Goal: Task Accomplishment & Management: Complete application form

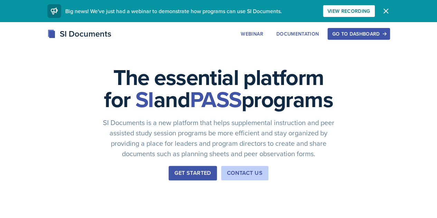
click at [385, 31] on div "Go to Dashboard" at bounding box center [358, 34] width 53 height 6
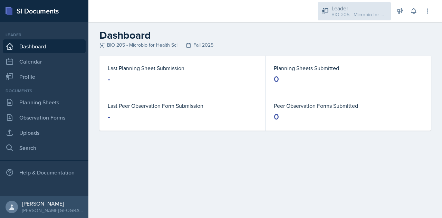
click at [349, 13] on div "BIO 205 - Microbio for Health Sci / Fall 2025" at bounding box center [359, 14] width 55 height 7
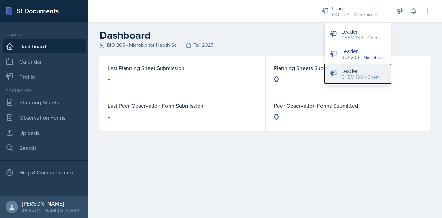
click at [358, 76] on div "CHEM 130 - Chem Health Sciences / Fall 2025" at bounding box center [363, 77] width 44 height 7
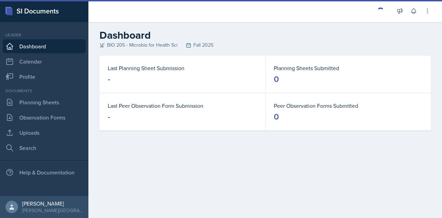
click at [358, 76] on dd "0" at bounding box center [348, 79] width 149 height 11
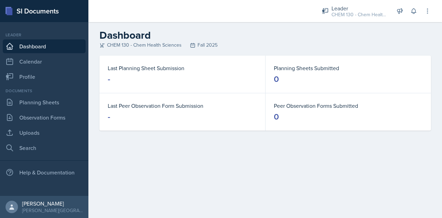
click at [43, 91] on div "Documents" at bounding box center [44, 91] width 83 height 6
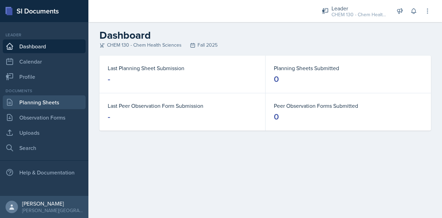
click at [38, 99] on link "Planning Sheets" at bounding box center [44, 102] width 83 height 14
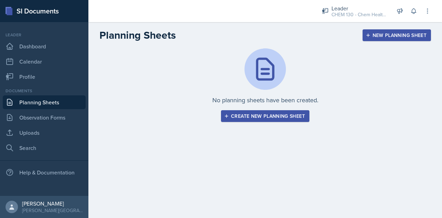
click at [406, 36] on div "New Planning Sheet" at bounding box center [396, 35] width 59 height 6
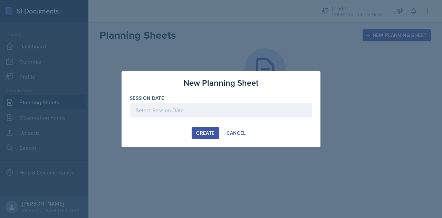
click at [153, 114] on div at bounding box center [221, 110] width 182 height 15
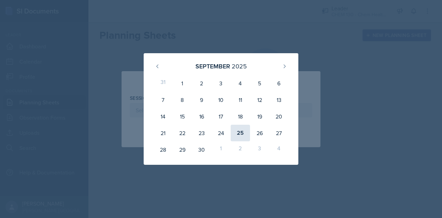
click at [238, 131] on div "25" at bounding box center [240, 133] width 19 height 17
type input "[DATE]"
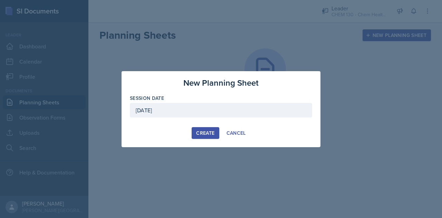
click at [200, 131] on div "Create" at bounding box center [205, 133] width 18 height 6
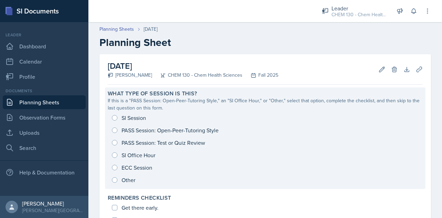
click at [179, 127] on div "SI Session PASS Session: Open-Peer-Tutoring Style PASS Session: Test or Quiz Re…" at bounding box center [265, 149] width 315 height 75
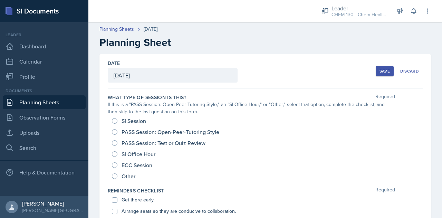
click at [134, 131] on span "PASS Session: Open-Peer-Tutoring Style" at bounding box center [171, 131] width 98 height 7
click at [117, 131] on input "PASS Session: Open-Peer-Tutoring Style" at bounding box center [115, 132] width 6 height 6
radio input "true"
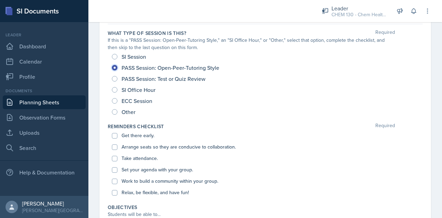
scroll to position [103, 0]
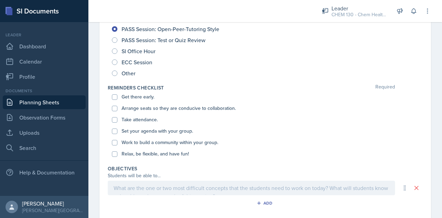
click at [131, 98] on label "Get there early." at bounding box center [138, 96] width 33 height 7
click at [117, 98] on input "Get there early." at bounding box center [115, 97] width 6 height 6
click at [115, 96] on input "Get there early." at bounding box center [115, 97] width 6 height 6
checkbox input "false"
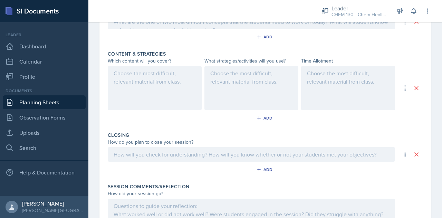
click at [147, 78] on div at bounding box center [155, 88] width 94 height 44
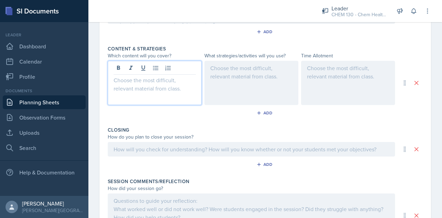
scroll to position [274, 0]
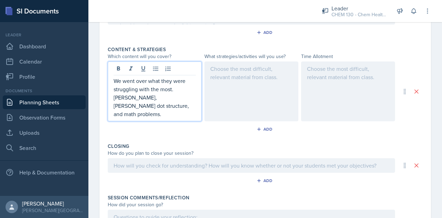
click at [256, 70] on div at bounding box center [251, 91] width 94 height 60
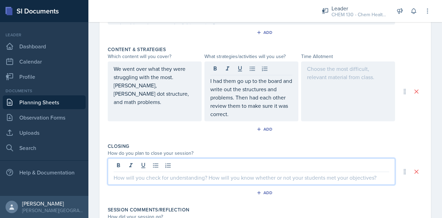
click at [166, 167] on div at bounding box center [251, 171] width 287 height 27
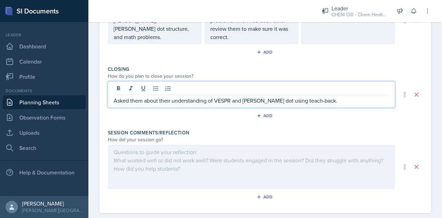
click at [125, 159] on div at bounding box center [251, 167] width 287 height 44
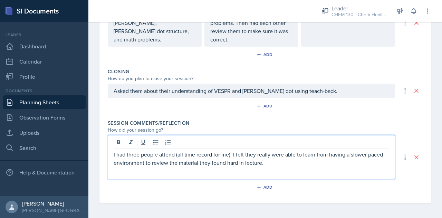
scroll to position [0, 0]
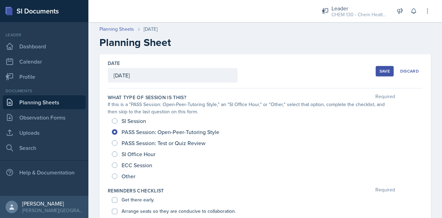
click at [376, 70] on button "Save" at bounding box center [385, 71] width 18 height 10
